Goal: Information Seeking & Learning: Learn about a topic

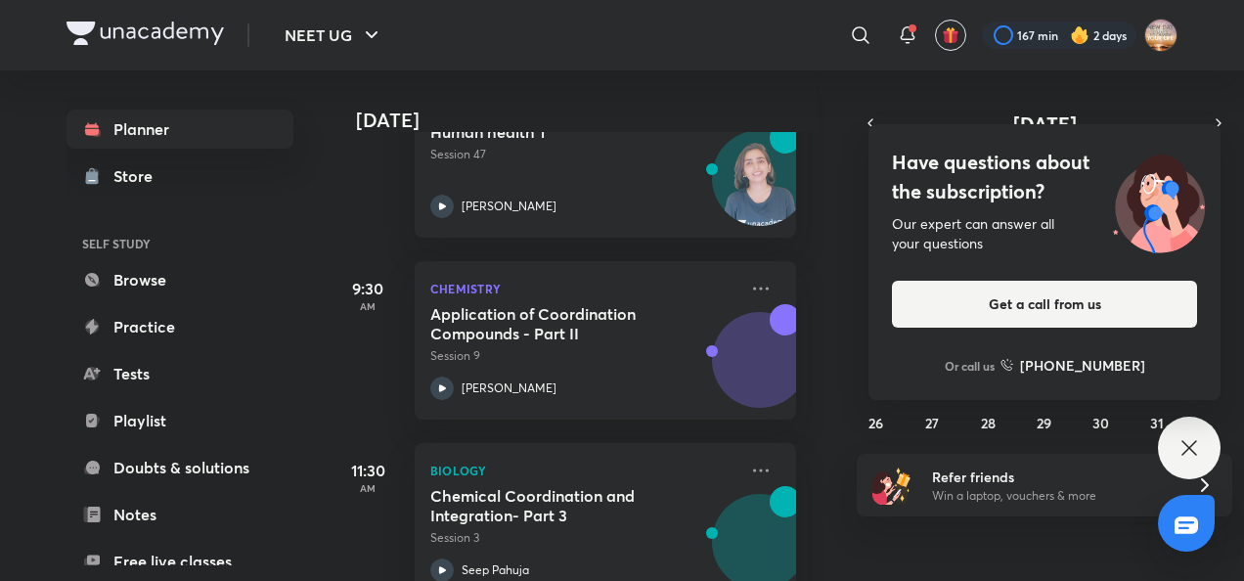
scroll to position [346, 20]
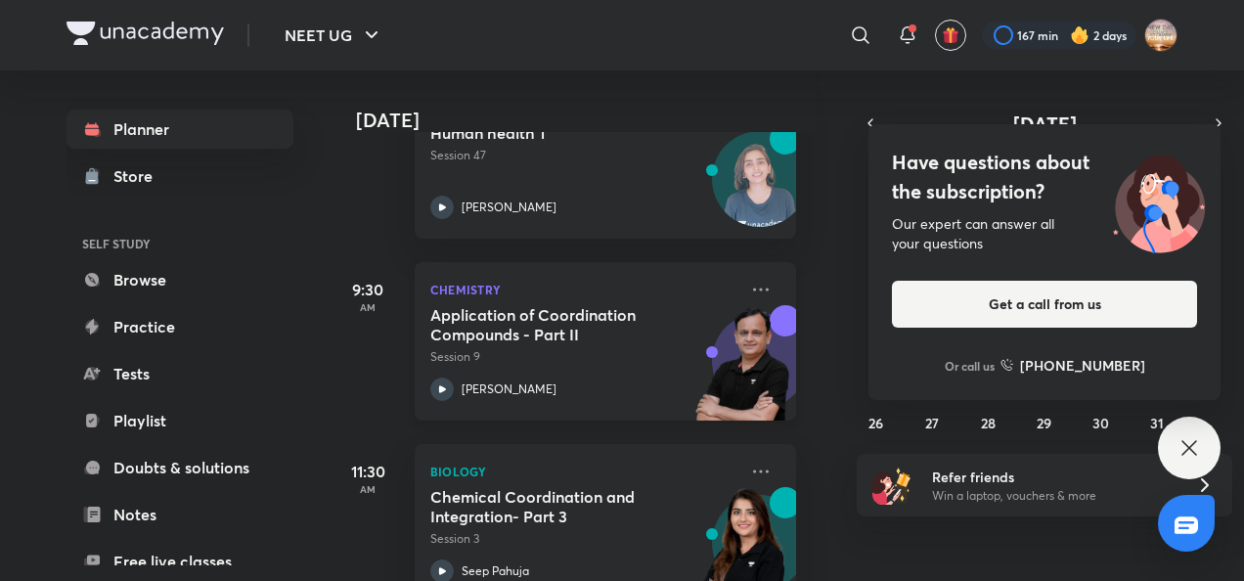
click at [441, 403] on div "Chemistry Application of Coordination Compounds - Part II Session 9 Ramesh Shar…" at bounding box center [605, 341] width 381 height 158
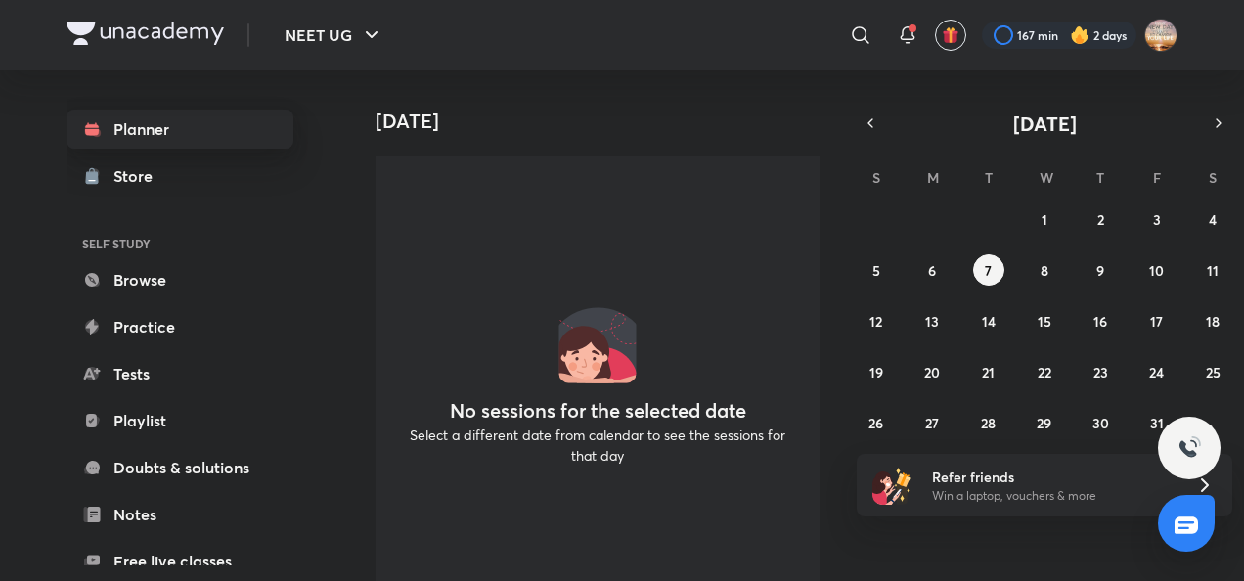
click at [120, 129] on link "Planner" at bounding box center [179, 129] width 227 height 39
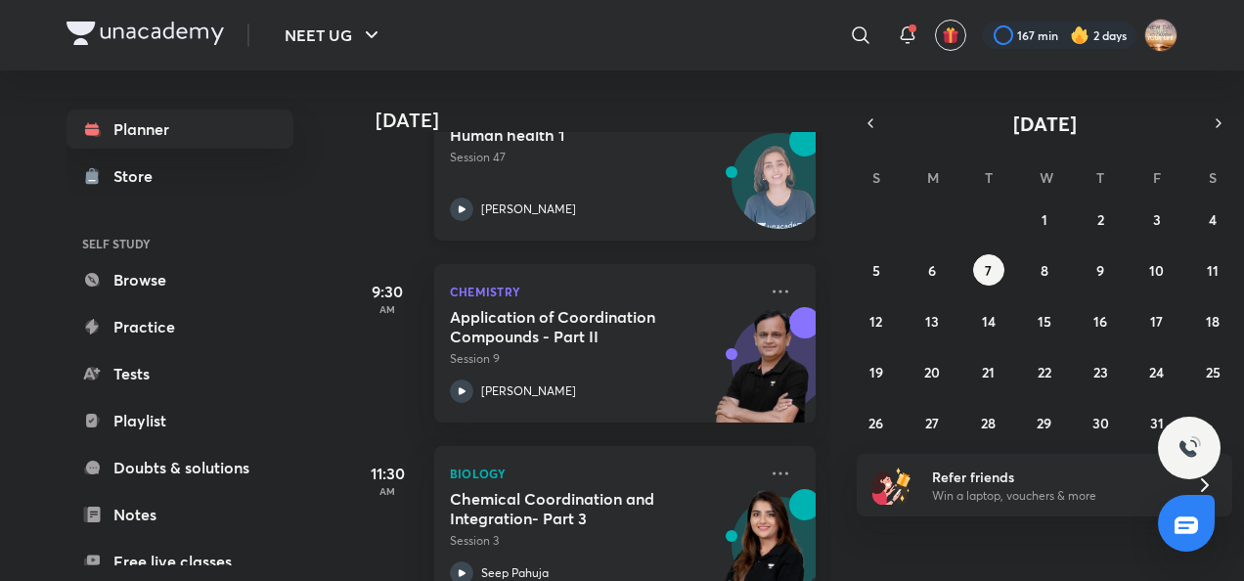
scroll to position [336, 0]
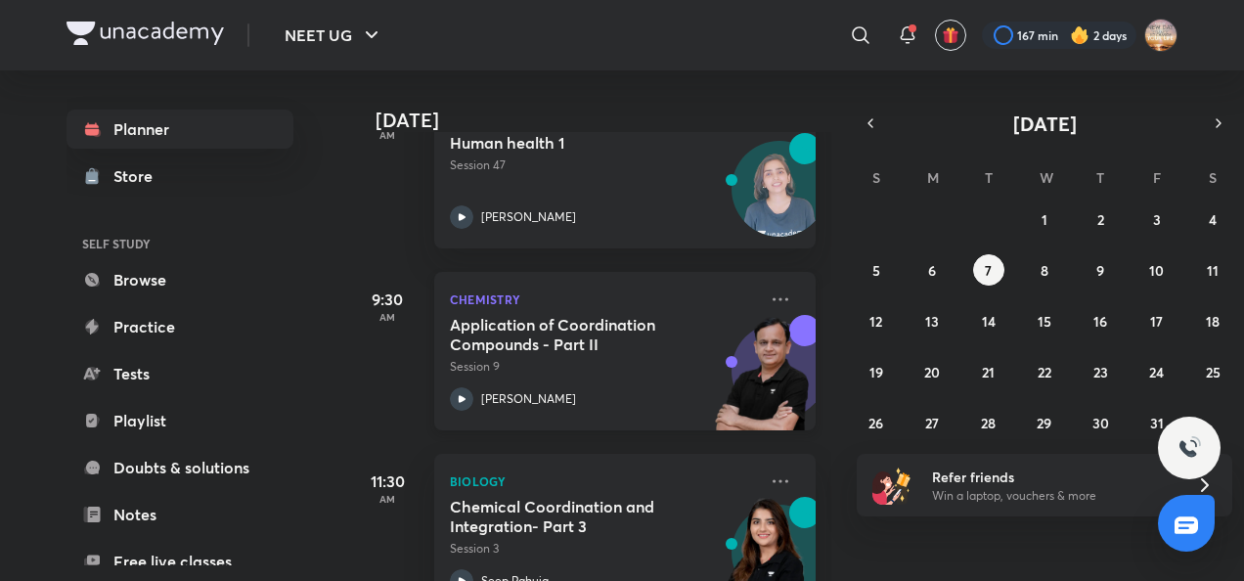
click at [466, 399] on icon at bounding box center [461, 398] width 23 height 23
click at [1103, 225] on abbr "2" at bounding box center [1100, 219] width 7 height 19
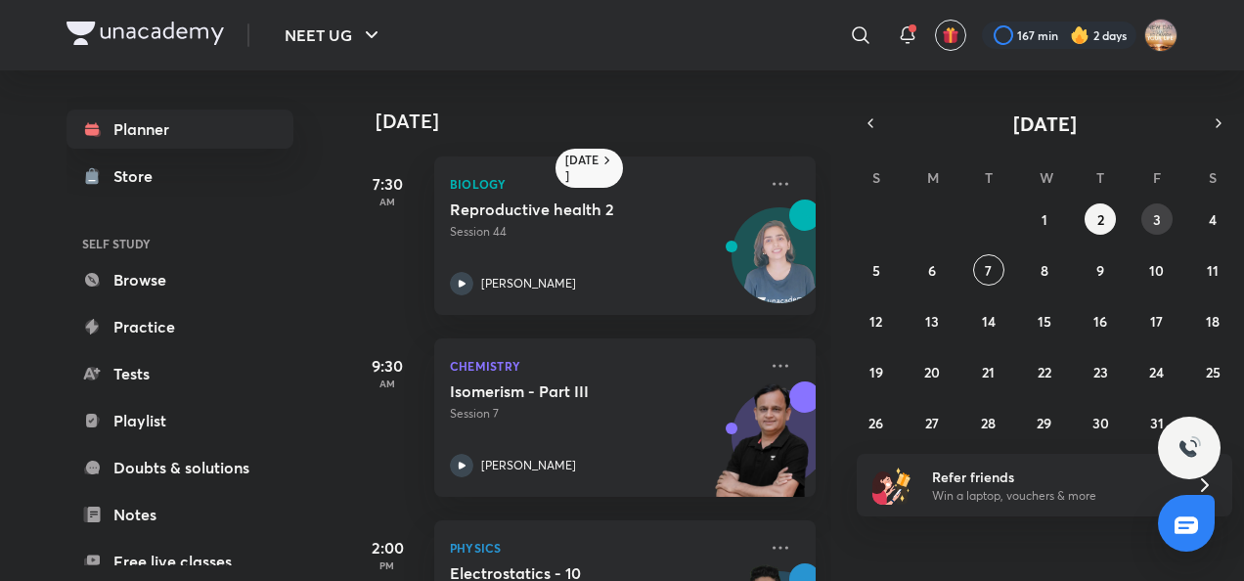
click at [1158, 219] on abbr "3" at bounding box center [1157, 219] width 8 height 19
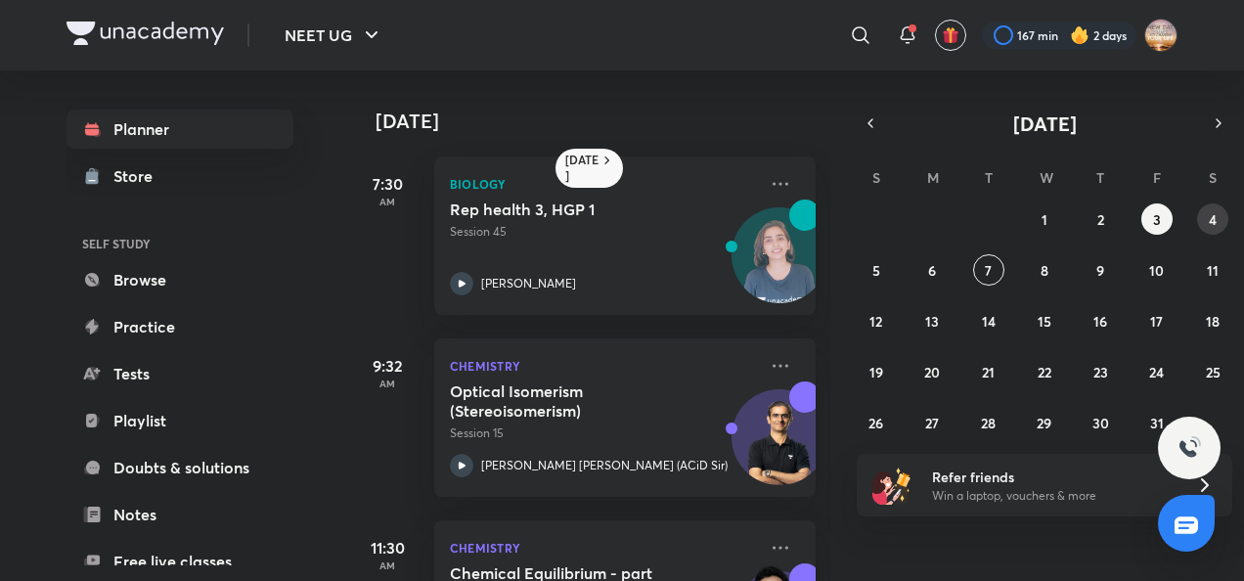
click at [1216, 224] on button "4" at bounding box center [1212, 218] width 31 height 31
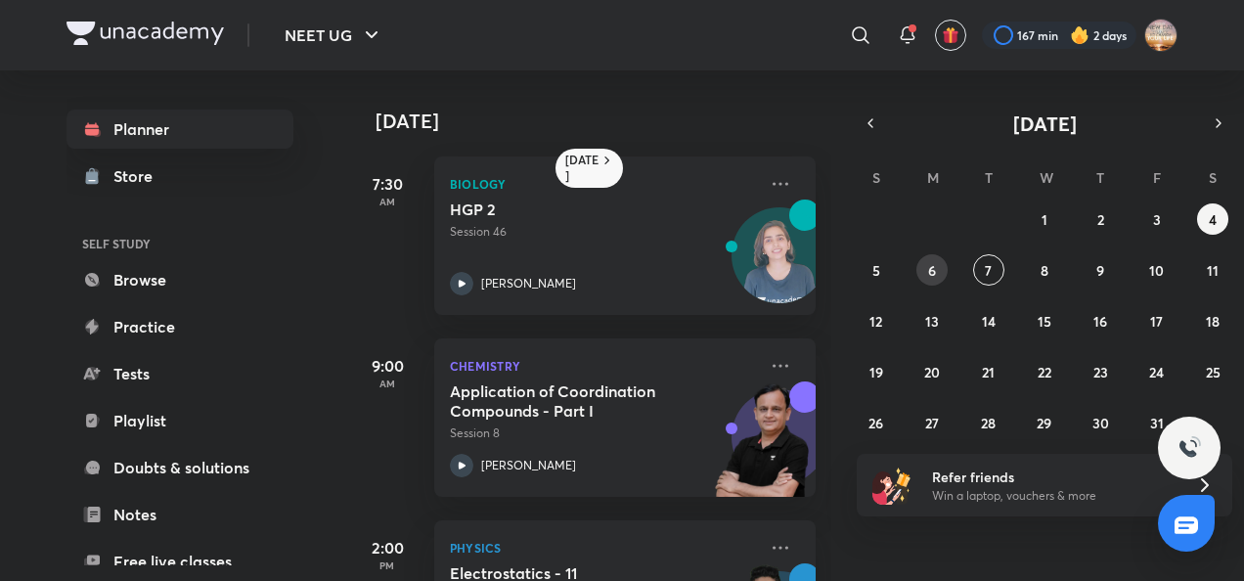
click at [919, 277] on button "6" at bounding box center [931, 269] width 31 height 31
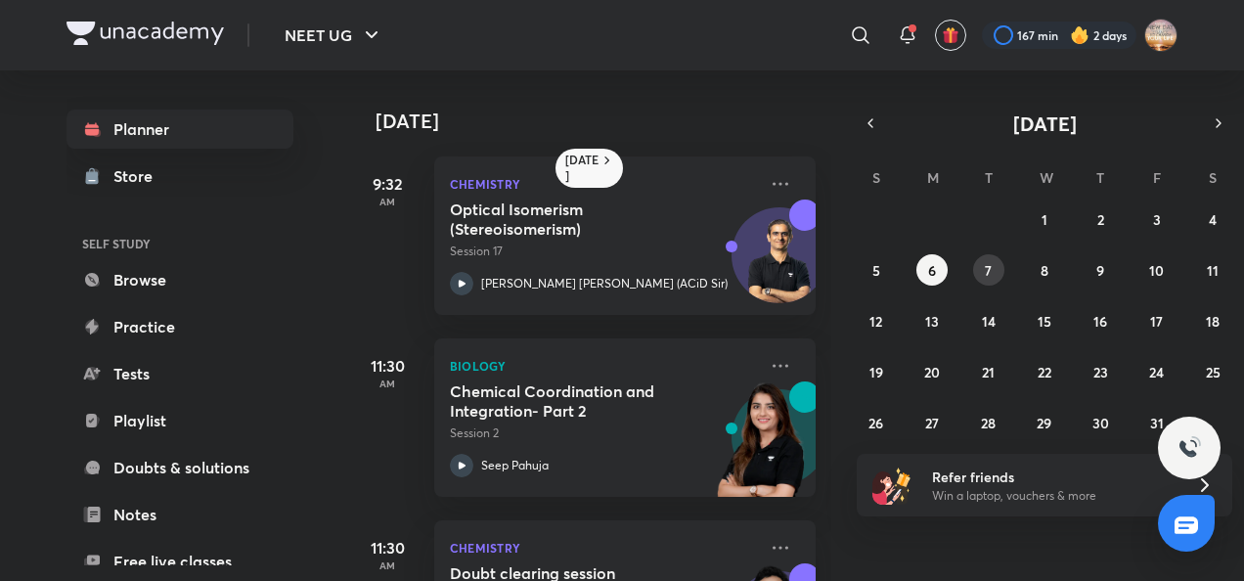
click at [996, 268] on button "7" at bounding box center [988, 269] width 31 height 31
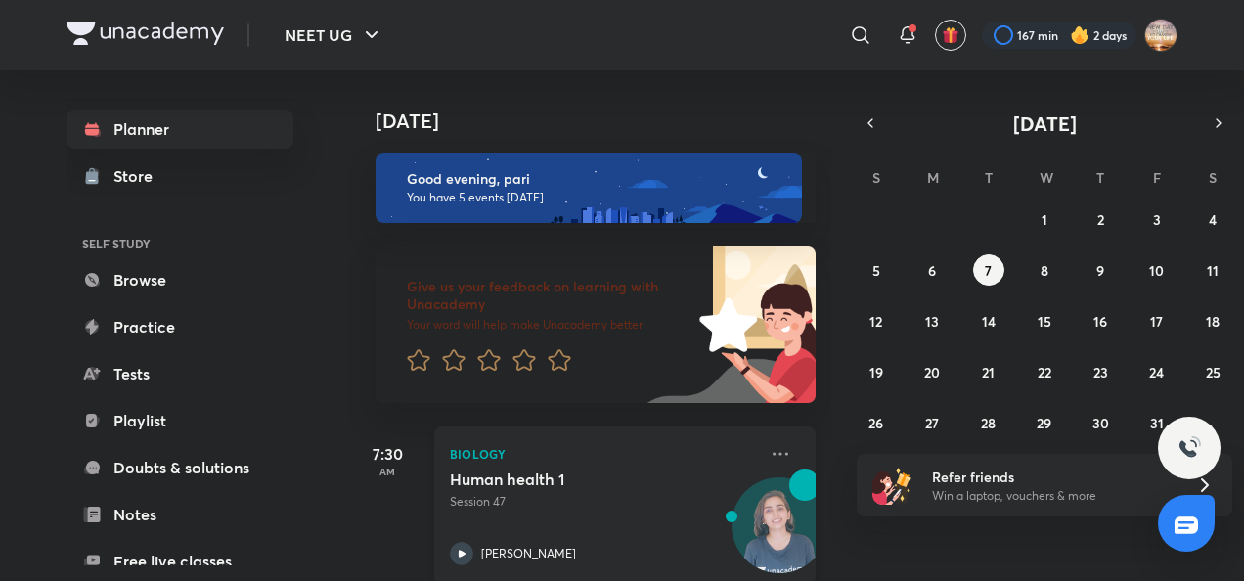
scroll to position [316, 0]
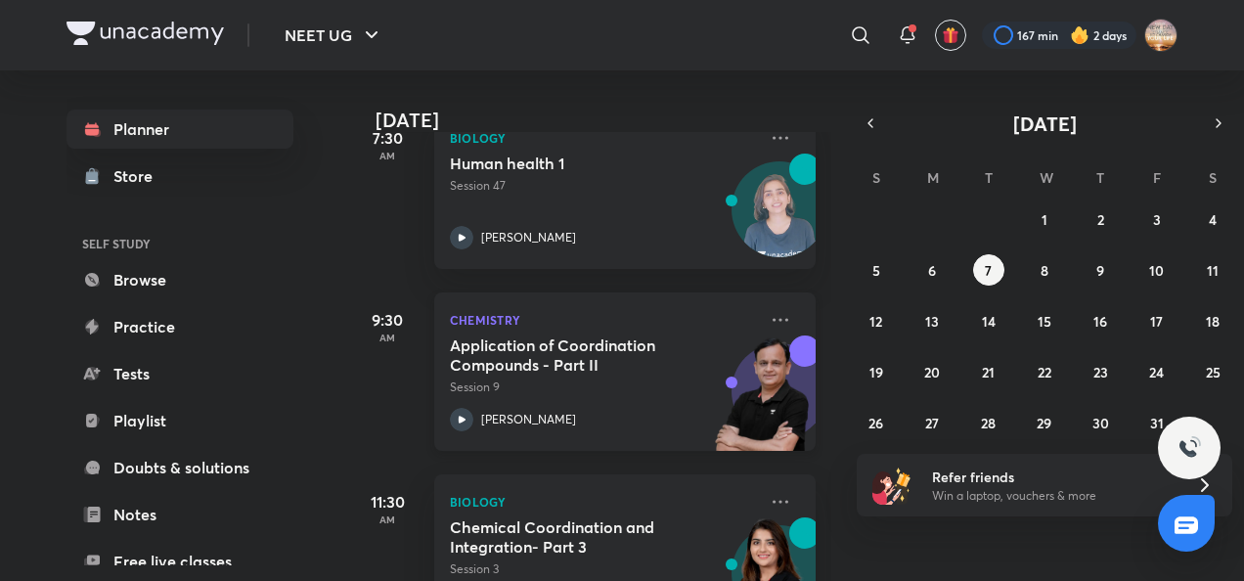
click at [469, 413] on icon at bounding box center [461, 419] width 23 height 23
